Goal: Find specific page/section: Find specific page/section

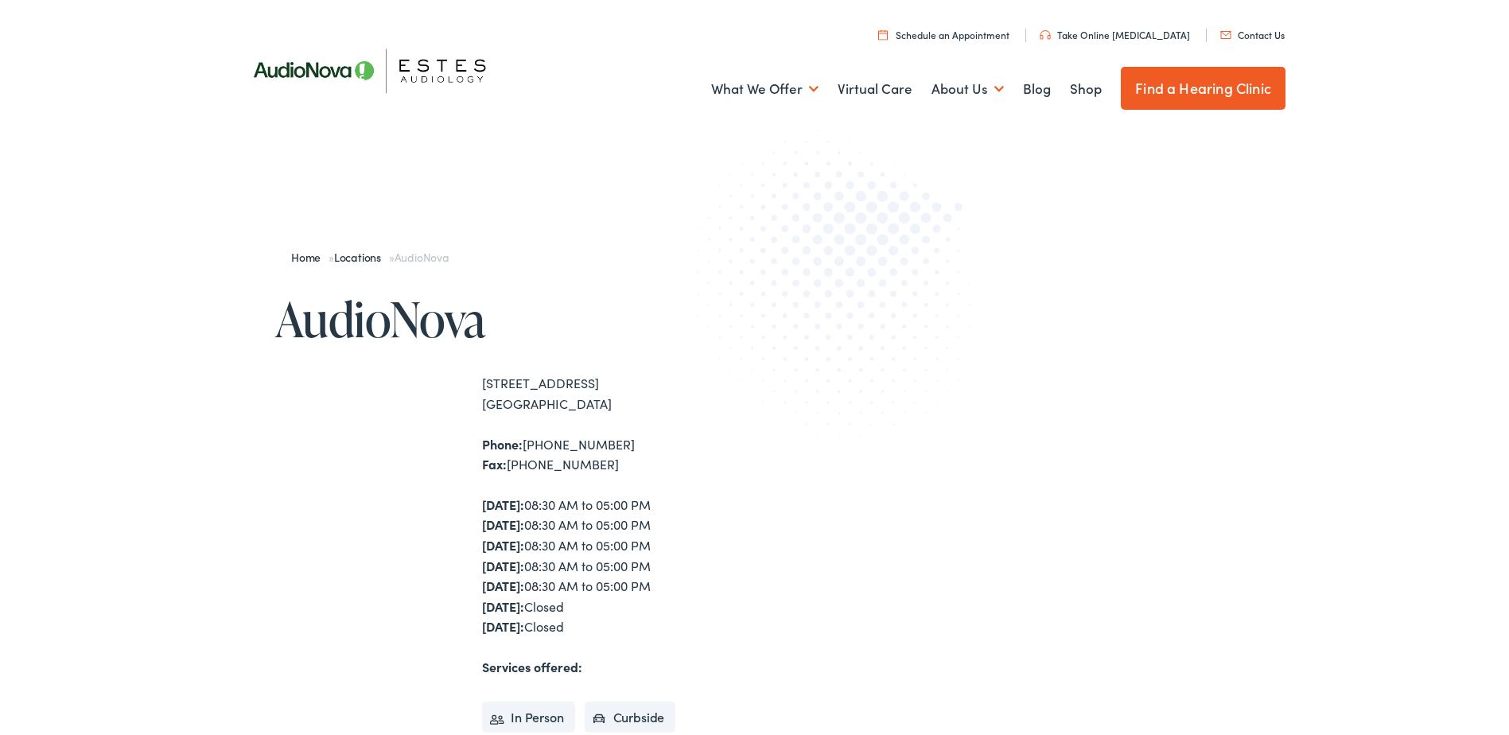
click at [1184, 73] on link "Find a Hearing Clinic" at bounding box center [1202, 85] width 165 height 43
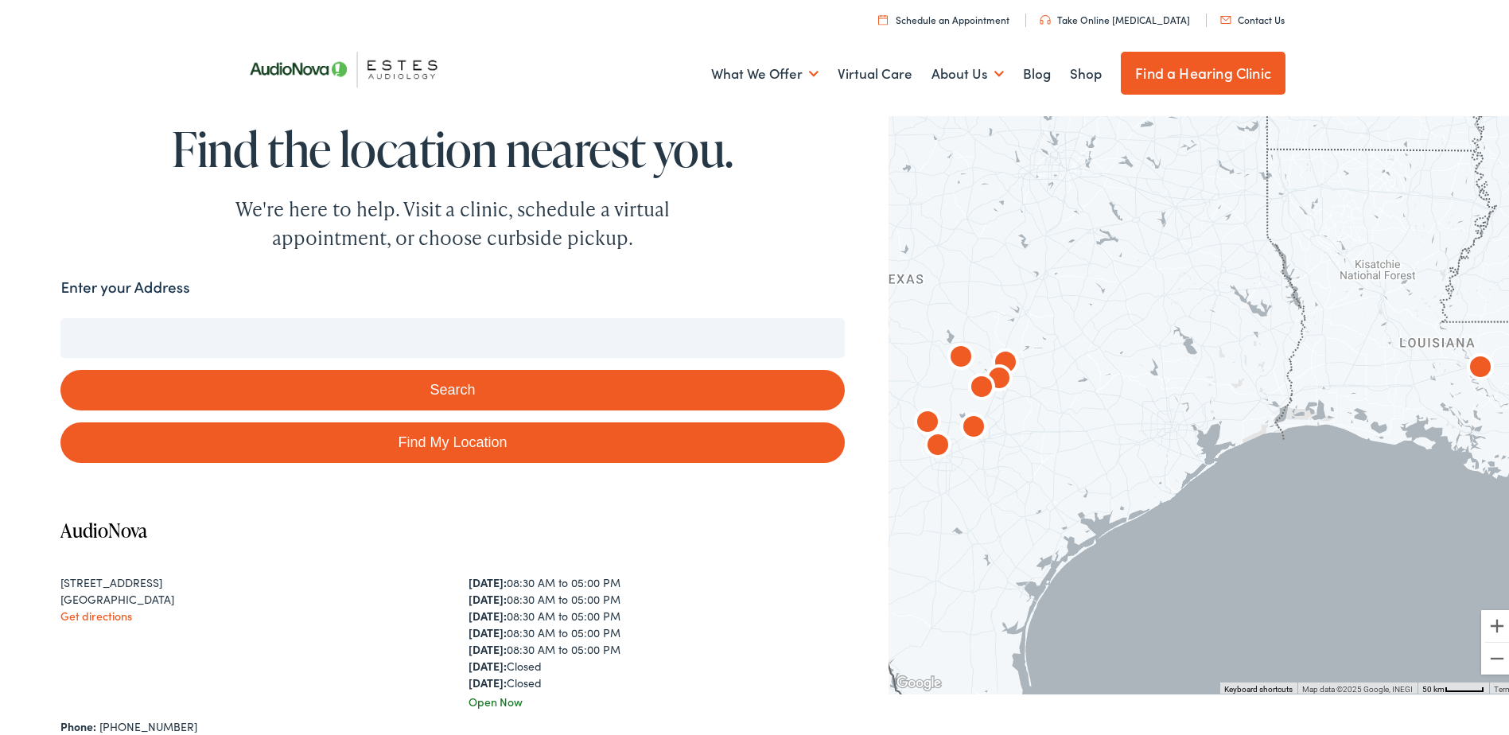
click at [212, 326] on input "Enter your Address" at bounding box center [451, 335] width 783 height 40
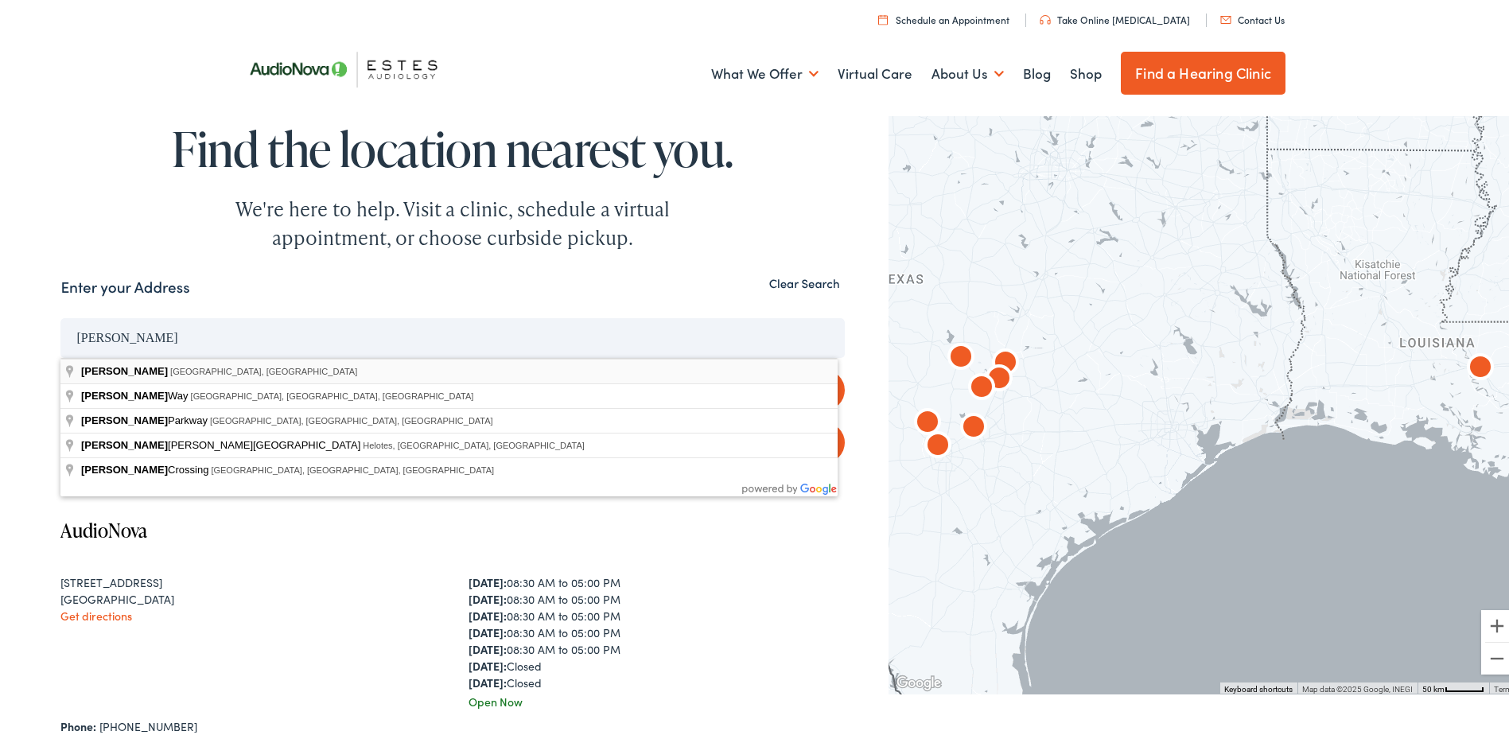
type input "[GEOGRAPHIC_DATA], [GEOGRAPHIC_DATA], [GEOGRAPHIC_DATA]"
